Goal: Information Seeking & Learning: Learn about a topic

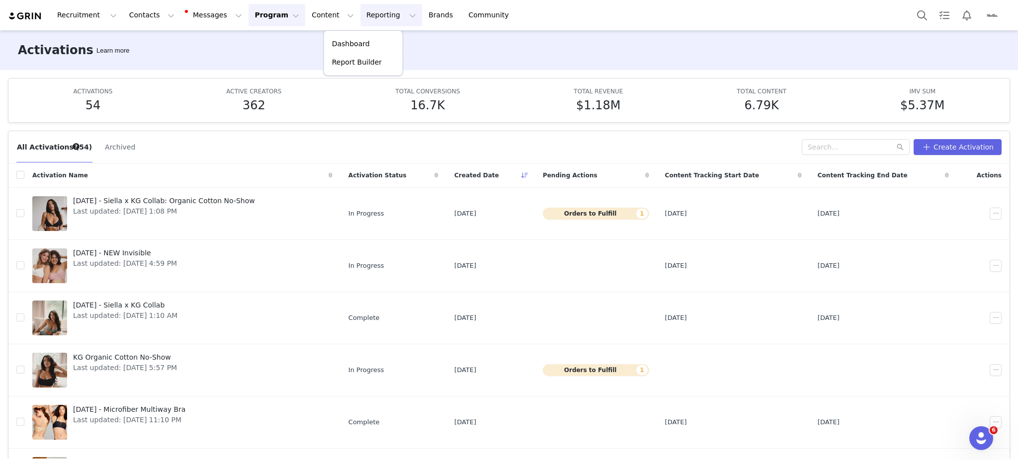
scroll to position [235, 0]
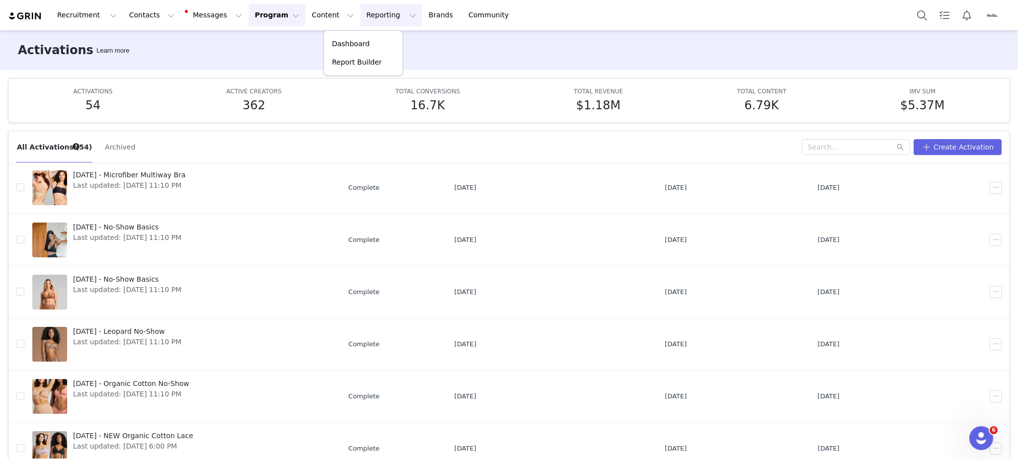
click at [358, 42] on p "Dashboard" at bounding box center [351, 44] width 38 height 10
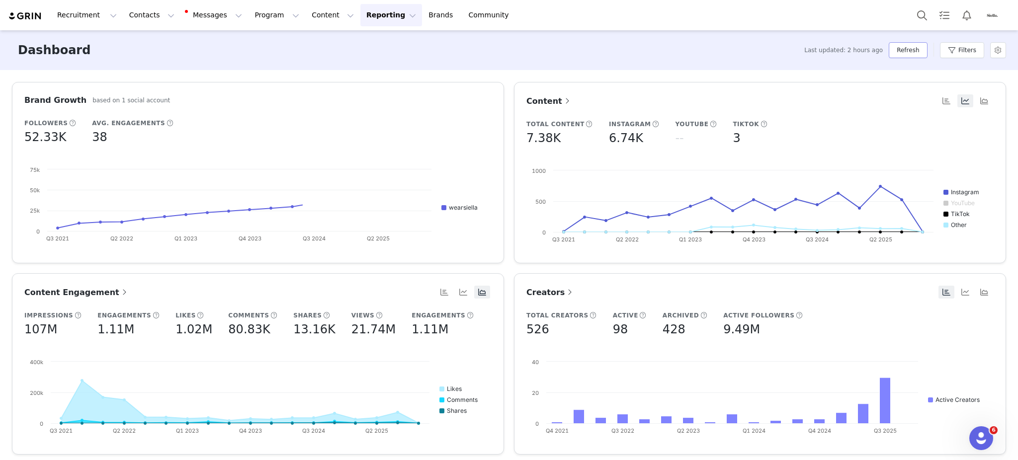
click at [924, 53] on button "Refresh" at bounding box center [908, 50] width 38 height 16
click at [306, 12] on button "Content Content" at bounding box center [333, 15] width 54 height 22
click at [303, 44] on p "Creator Content" at bounding box center [310, 43] width 54 height 10
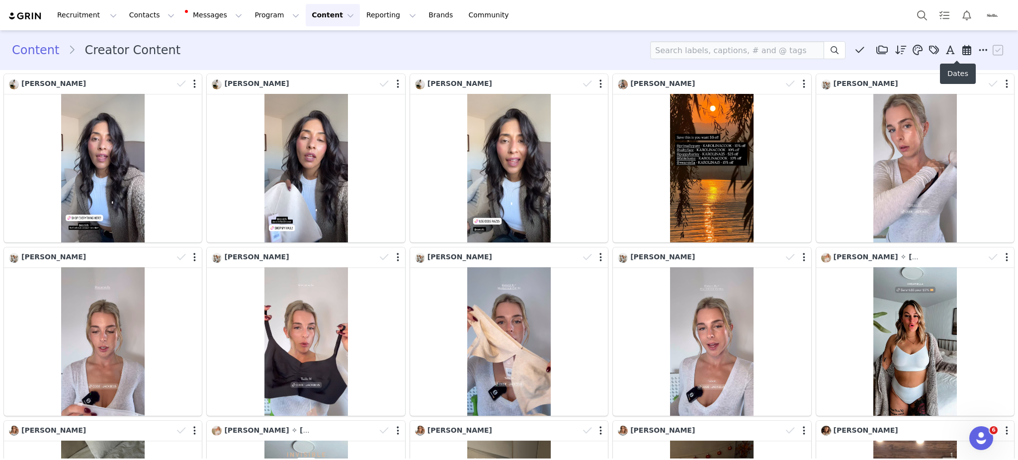
click at [963, 48] on icon at bounding box center [967, 50] width 9 height 10
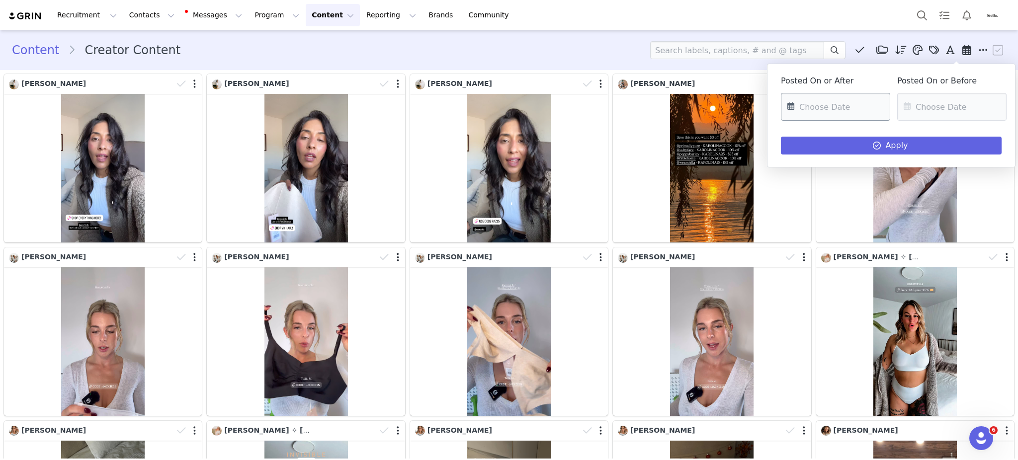
click at [823, 102] on input "text" at bounding box center [835, 107] width 109 height 28
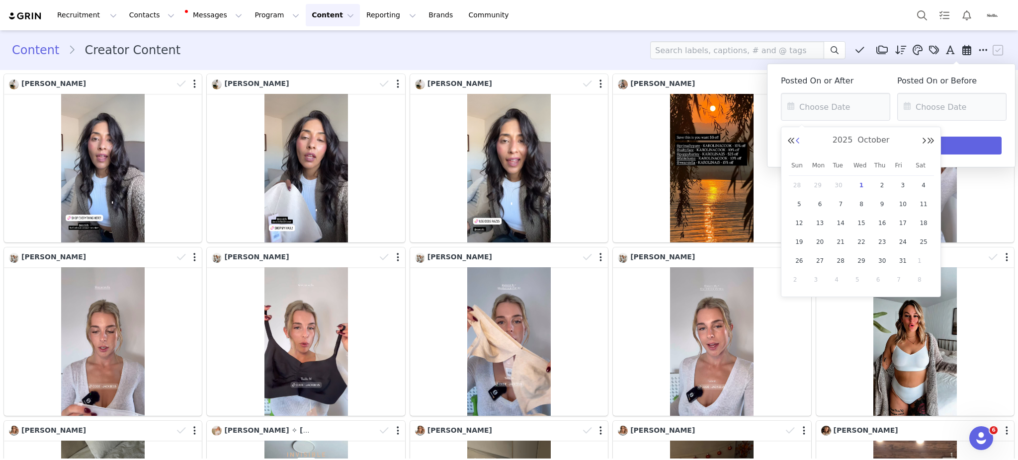
click at [800, 140] on button "Previous Month" at bounding box center [798, 141] width 5 height 8
click at [839, 260] on span "30" at bounding box center [841, 261] width 12 height 12
type input "[DATE]"
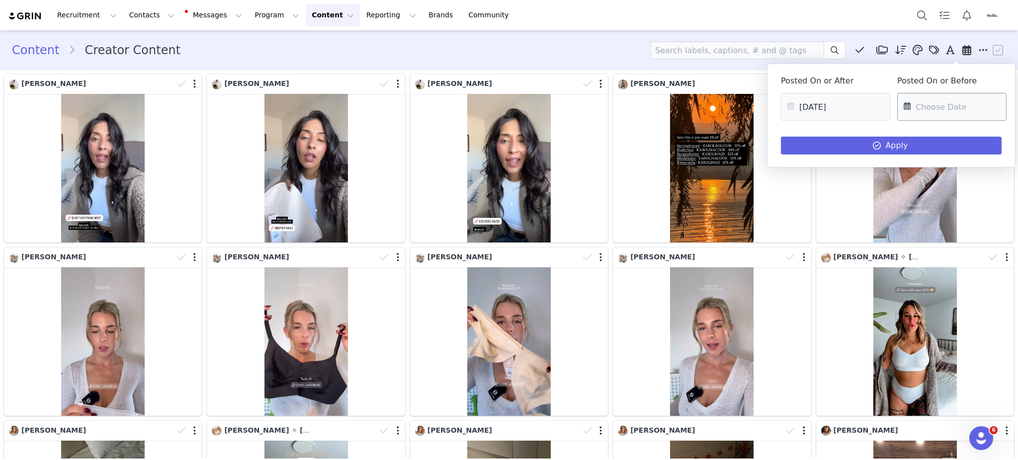
click at [928, 107] on input "text" at bounding box center [951, 107] width 109 height 28
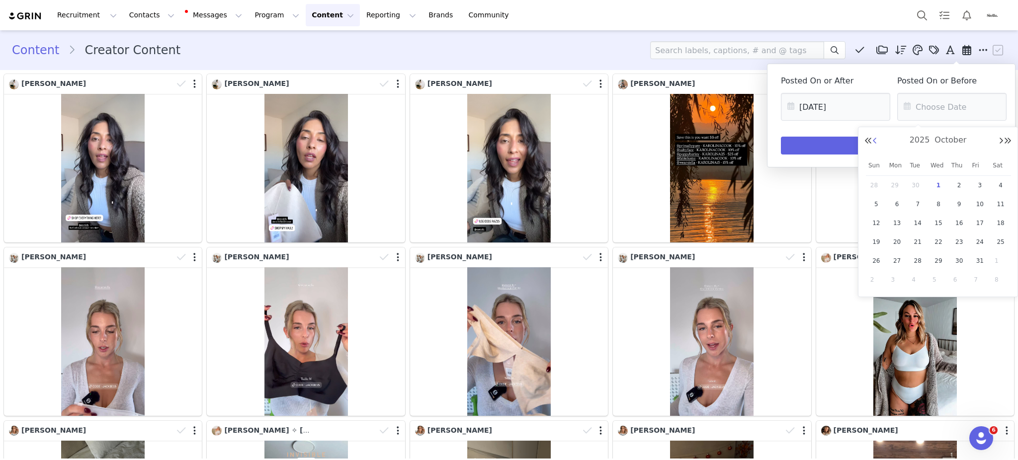
click at [873, 140] on button "Previous Month" at bounding box center [875, 141] width 5 height 8
click at [915, 263] on span "30" at bounding box center [918, 261] width 12 height 12
type input "[DATE]"
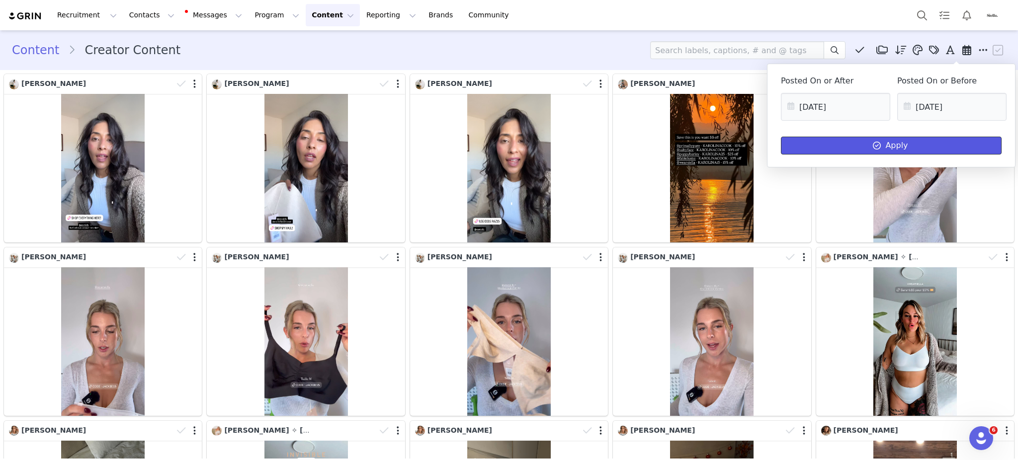
click at [819, 143] on button "Apply" at bounding box center [891, 146] width 221 height 18
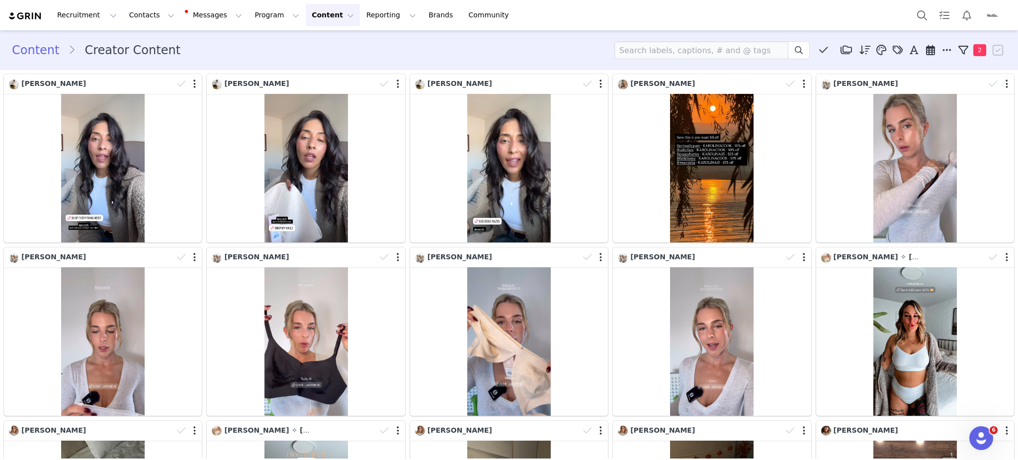
click at [410, 50] on div "Content Creator Content Media Library (17) Folders No folders have been created…" at bounding box center [509, 50] width 994 height 18
click at [360, 14] on button "Reporting Reporting" at bounding box center [391, 15] width 62 height 22
click at [361, 44] on p "Dashboard" at bounding box center [351, 44] width 38 height 10
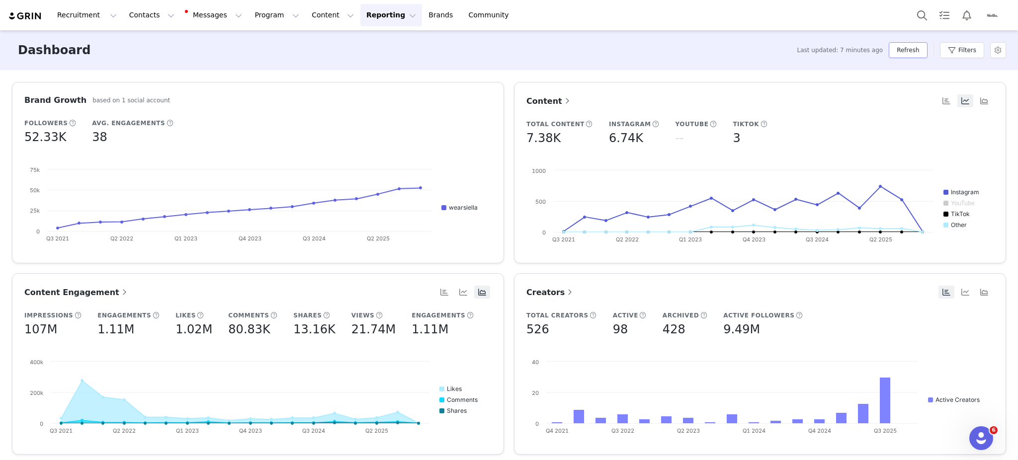
click at [906, 54] on button "Refresh" at bounding box center [908, 50] width 38 height 16
